Goal: Transaction & Acquisition: Purchase product/service

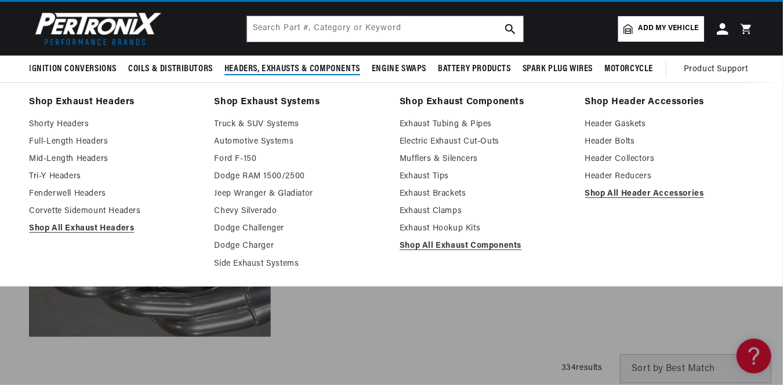
scroll to position [0, 351]
click at [440, 139] on link "Electric Exhaust Cut-Outs" at bounding box center [483, 142] width 169 height 14
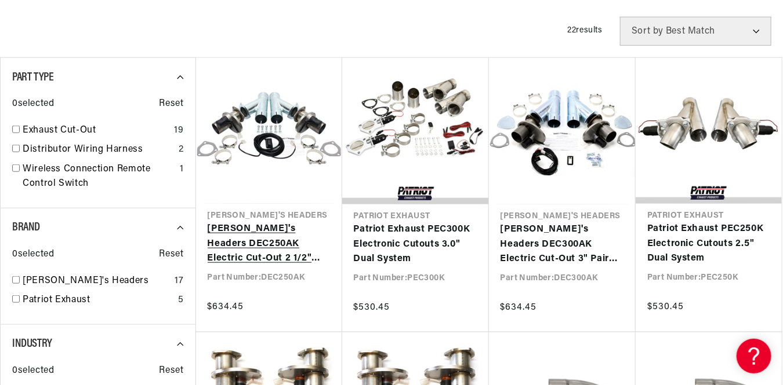
click at [263, 231] on link "[PERSON_NAME]'s Headers DEC250AK Electric Cut-Out 2 1/2" Pair with Hook-Up Kit" at bounding box center [269, 244] width 123 height 45
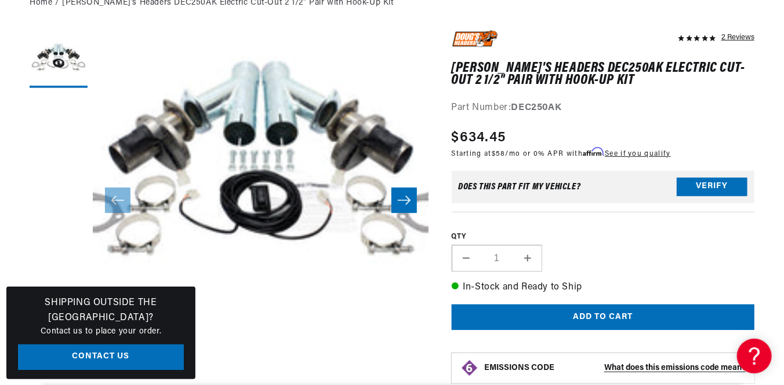
scroll to position [0, 351]
click at [399, 198] on icon "Slide right" at bounding box center [403, 201] width 14 height 12
click at [59, 365] on button "Open media 1 in modal" at bounding box center [59, 365] width 0 height 0
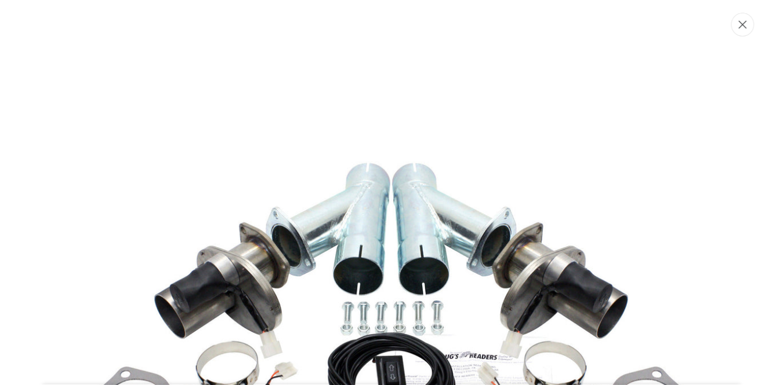
scroll to position [0, 0]
click at [741, 24] on icon "Close" at bounding box center [743, 24] width 8 height 9
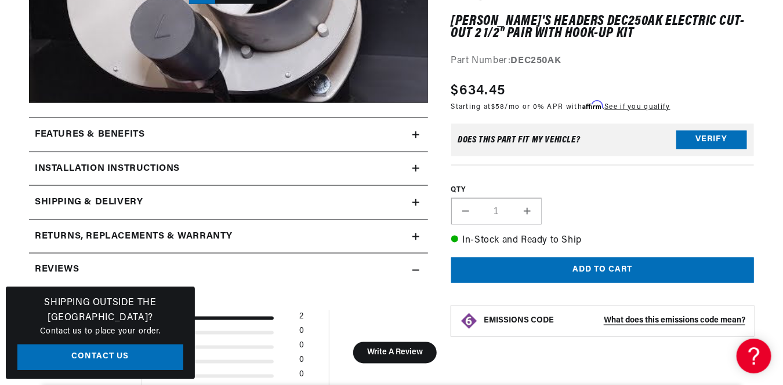
scroll to position [676, 0]
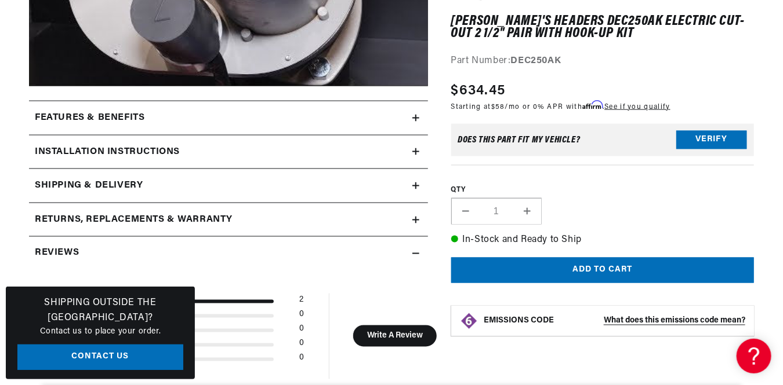
click at [416, 119] on icon at bounding box center [416, 118] width 0 height 7
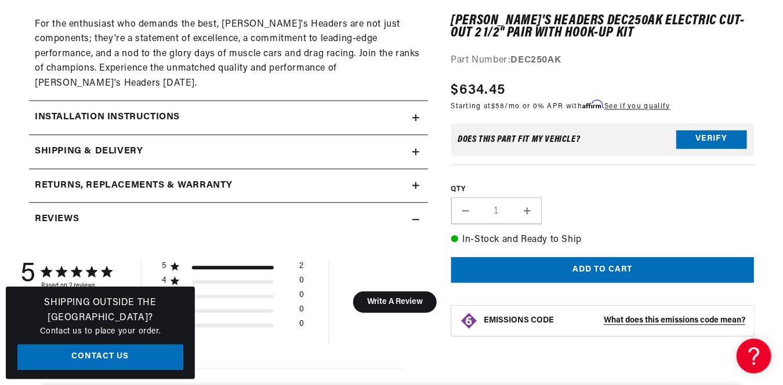
scroll to position [0, 0]
click at [414, 118] on icon at bounding box center [415, 118] width 7 height 0
